Goal: Navigation & Orientation: Find specific page/section

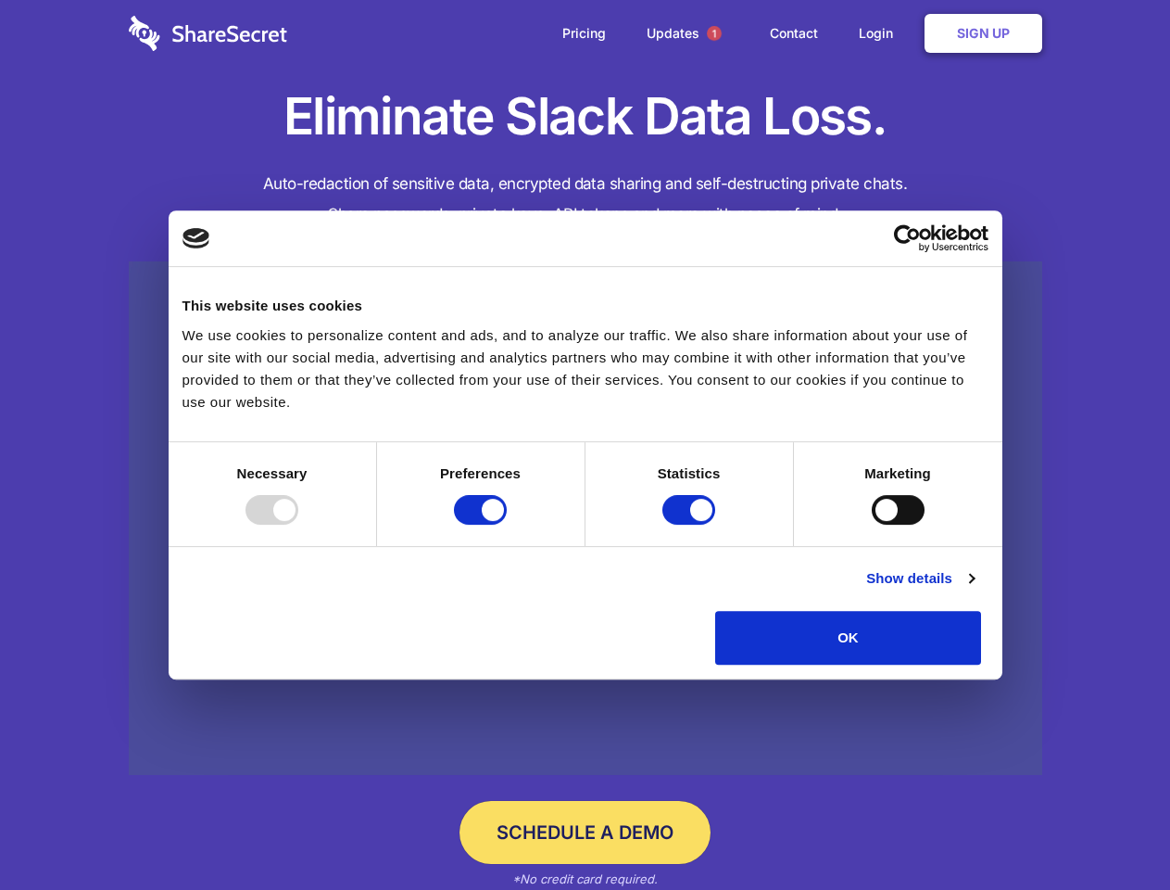
click at [298, 524] on div at bounding box center [272, 510] width 53 height 30
click at [507, 524] on input "Preferences" at bounding box center [480, 510] width 53 height 30
checkbox input "false"
click at [691, 524] on input "Statistics" at bounding box center [688, 510] width 53 height 30
checkbox input "false"
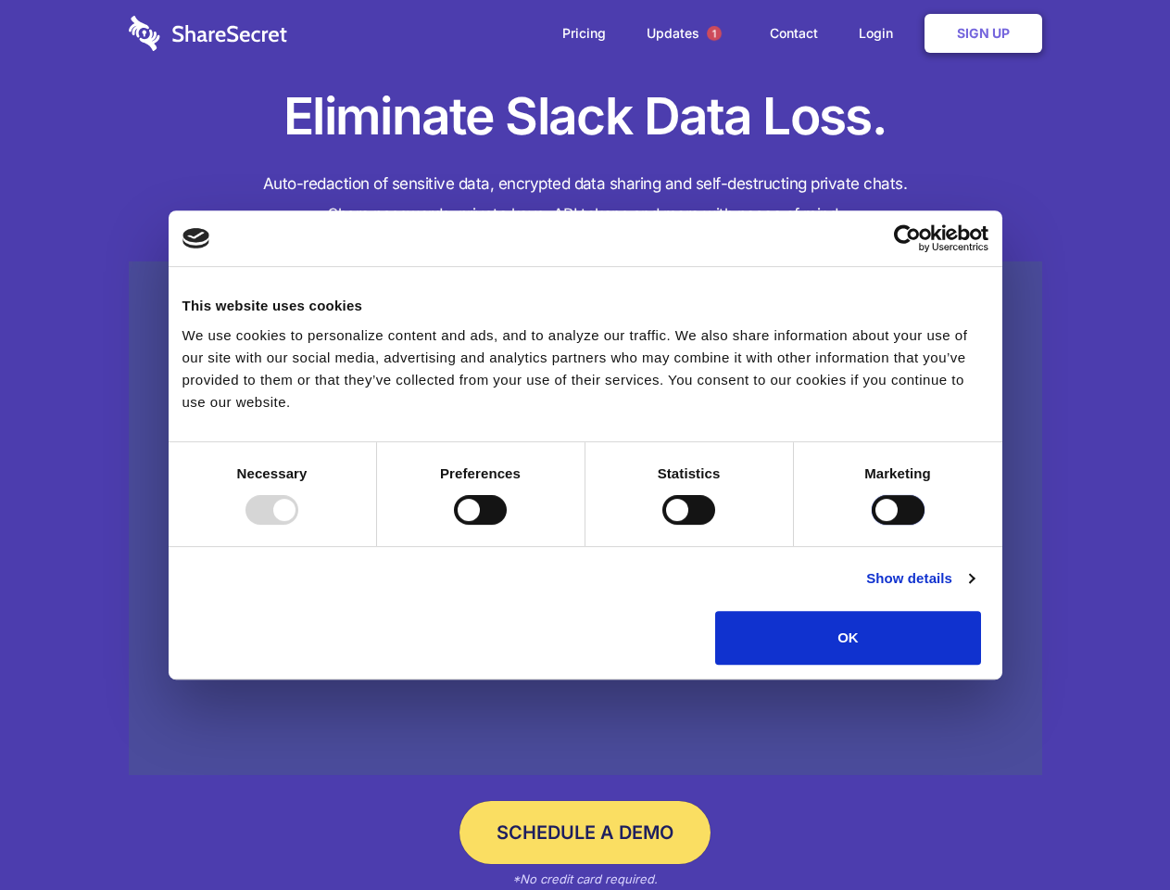
click at [872, 524] on input "Marketing" at bounding box center [898, 510] width 53 height 30
checkbox input "true"
click at [974, 589] on link "Show details" at bounding box center [919, 578] width 107 height 22
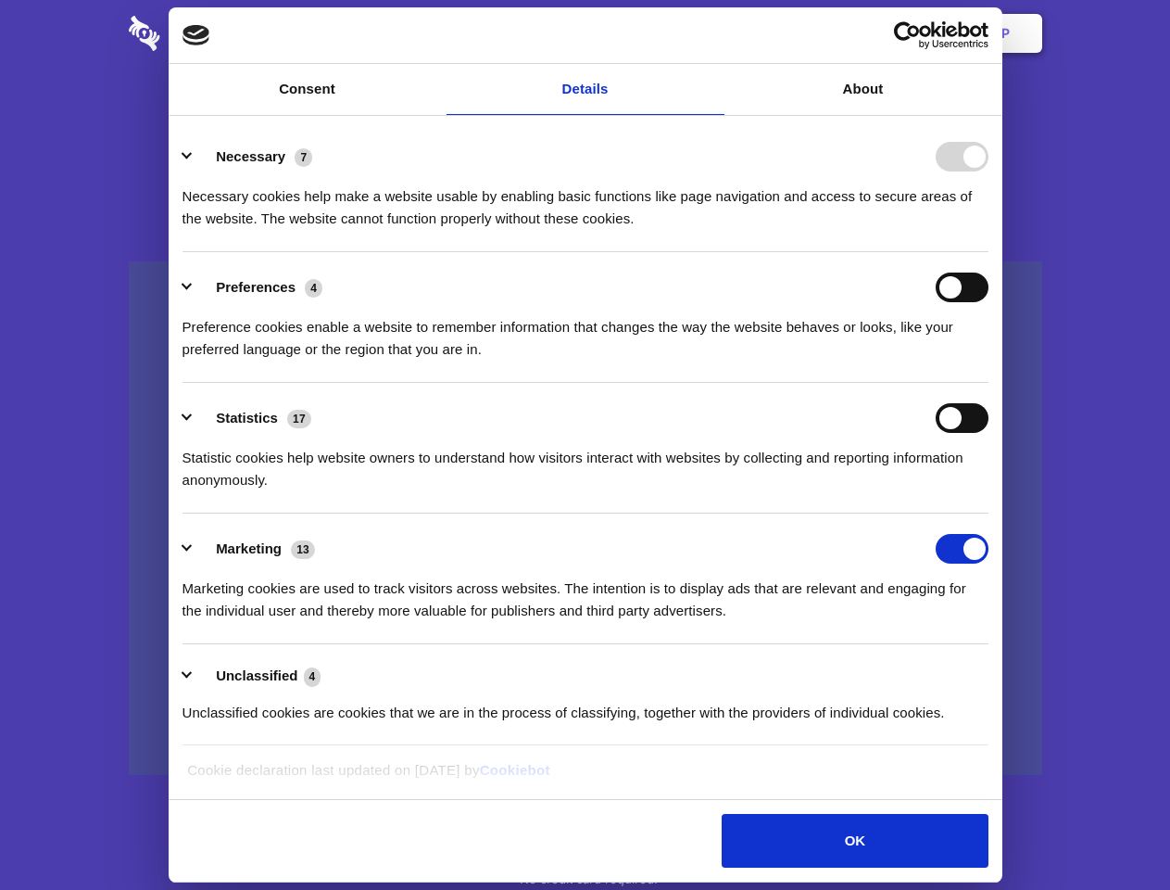
click at [989, 230] on div "Necessary 7 Necessary cookies help make a website usable by enabling basic func…" at bounding box center [586, 186] width 806 height 88
click at [713, 33] on span "1" at bounding box center [714, 33] width 15 height 15
